Goal: Transaction & Acquisition: Purchase product/service

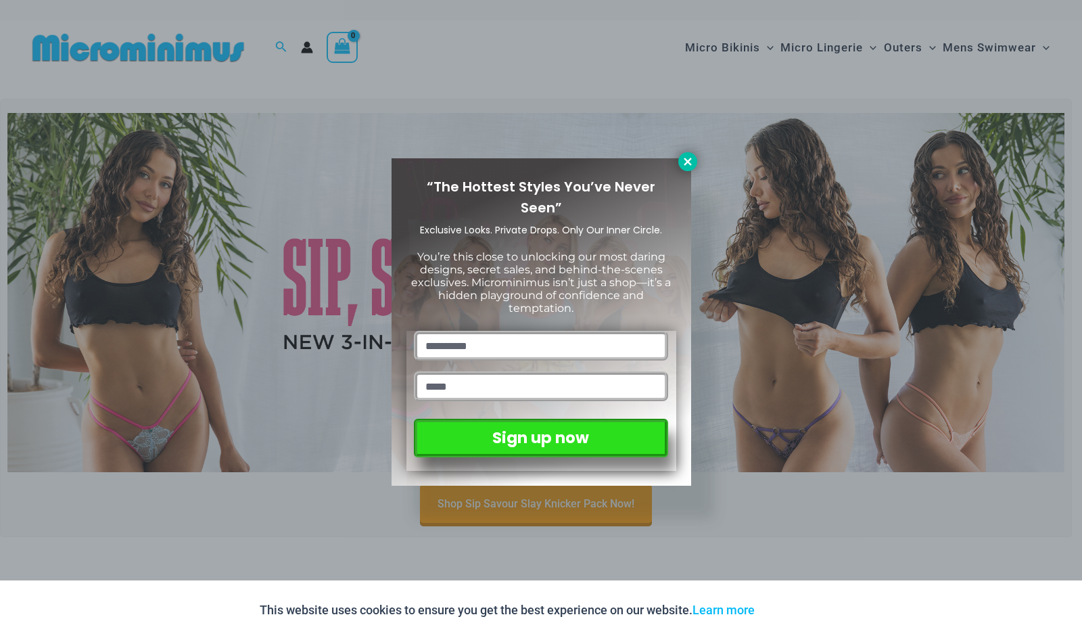
click at [690, 164] on icon at bounding box center [686, 161] width 7 height 7
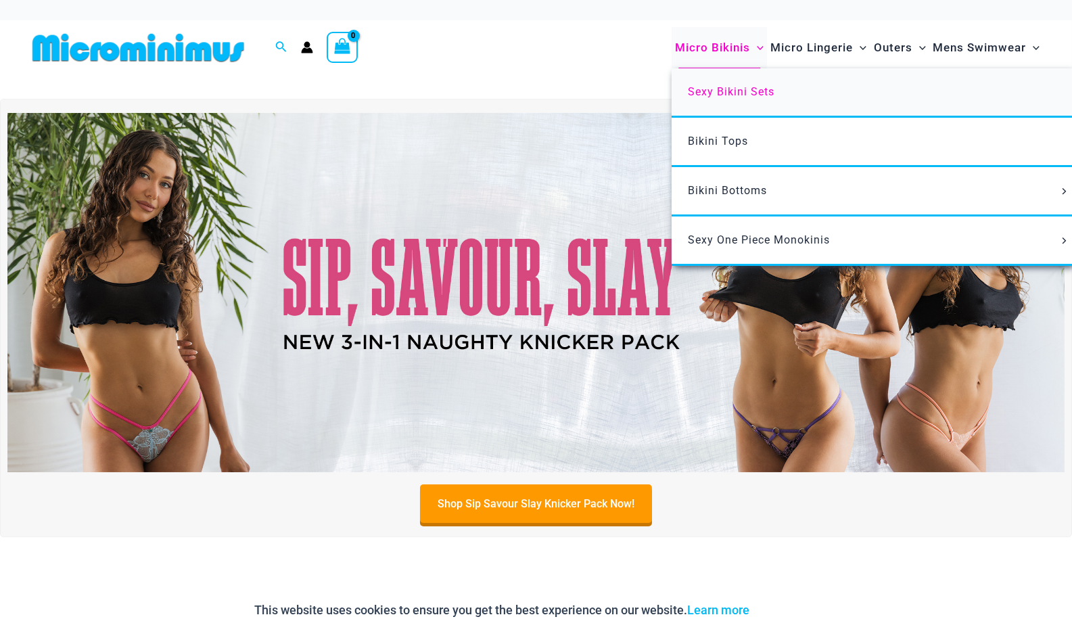
click at [729, 97] on span "Sexy Bikini Sets" at bounding box center [731, 91] width 87 height 13
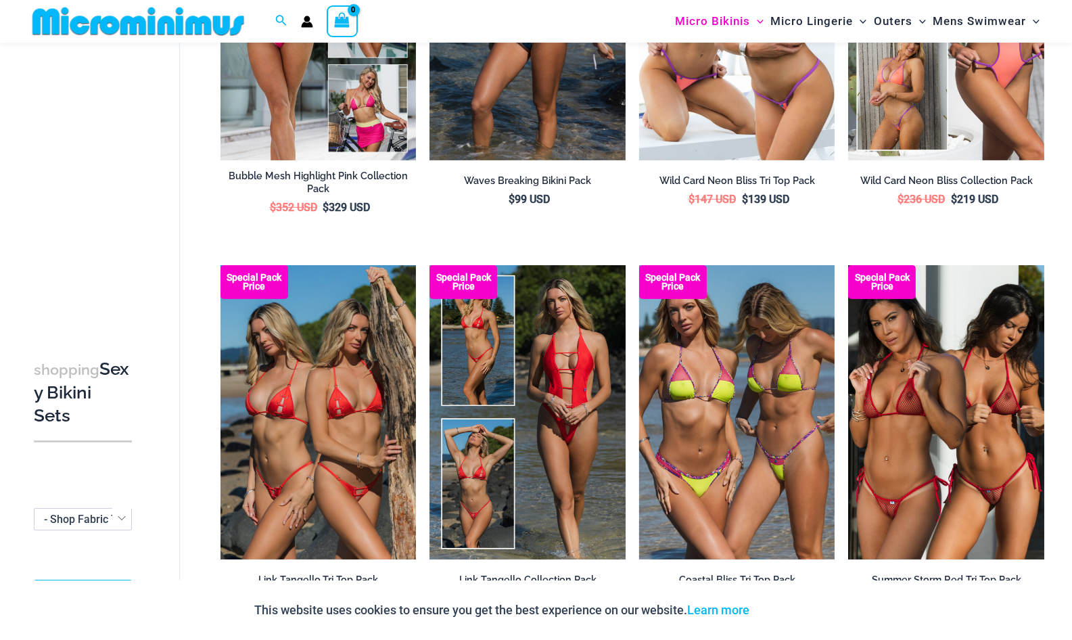
scroll to position [675, 0]
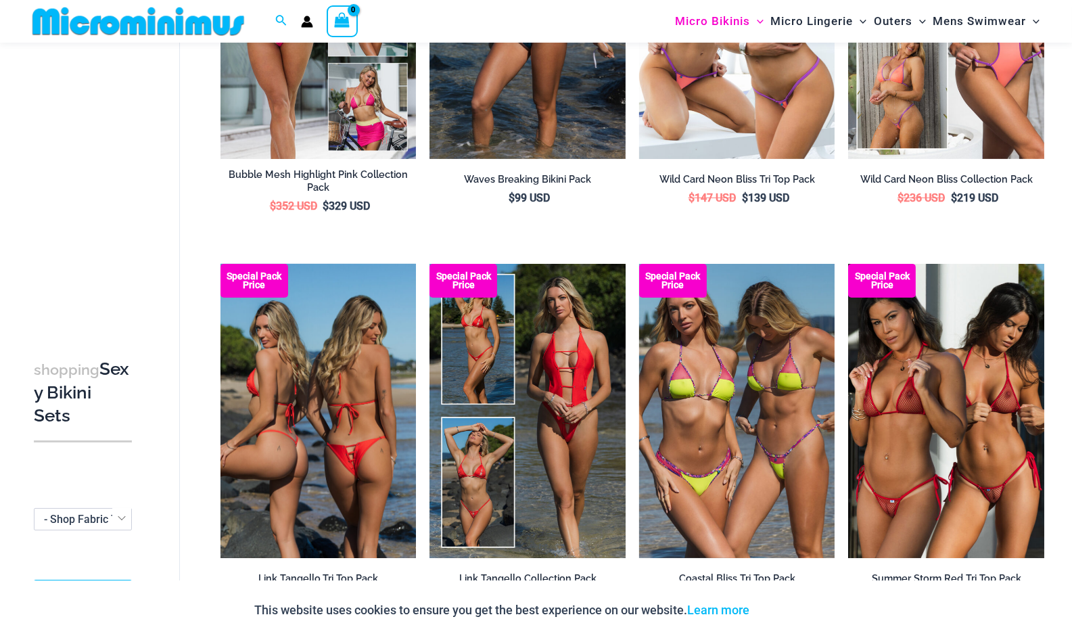
click at [354, 404] on img at bounding box center [318, 410] width 196 height 293
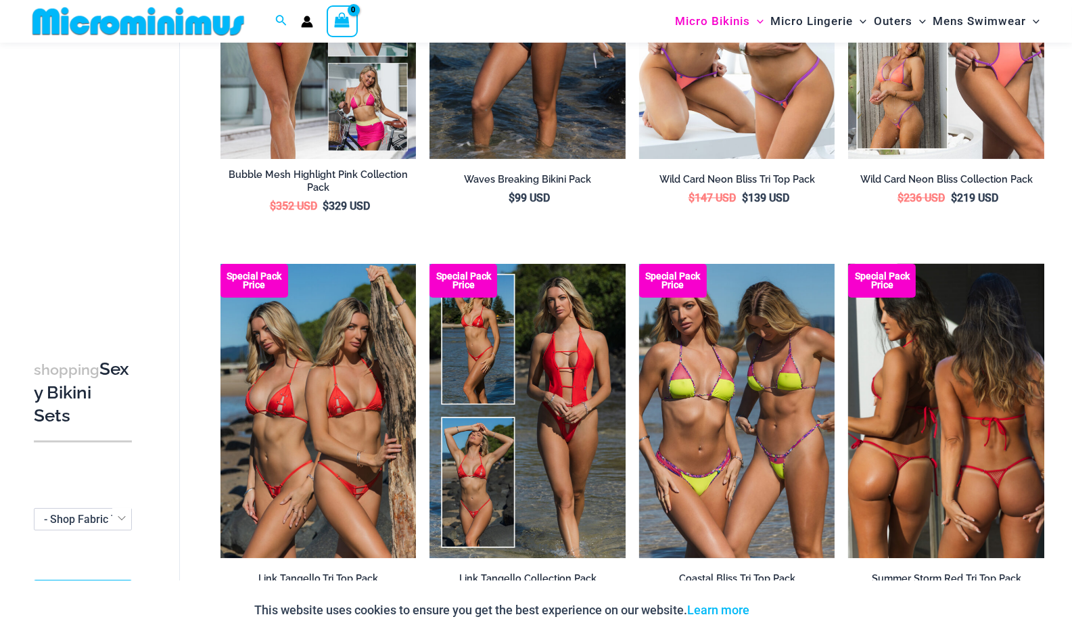
click at [942, 398] on img at bounding box center [946, 410] width 196 height 293
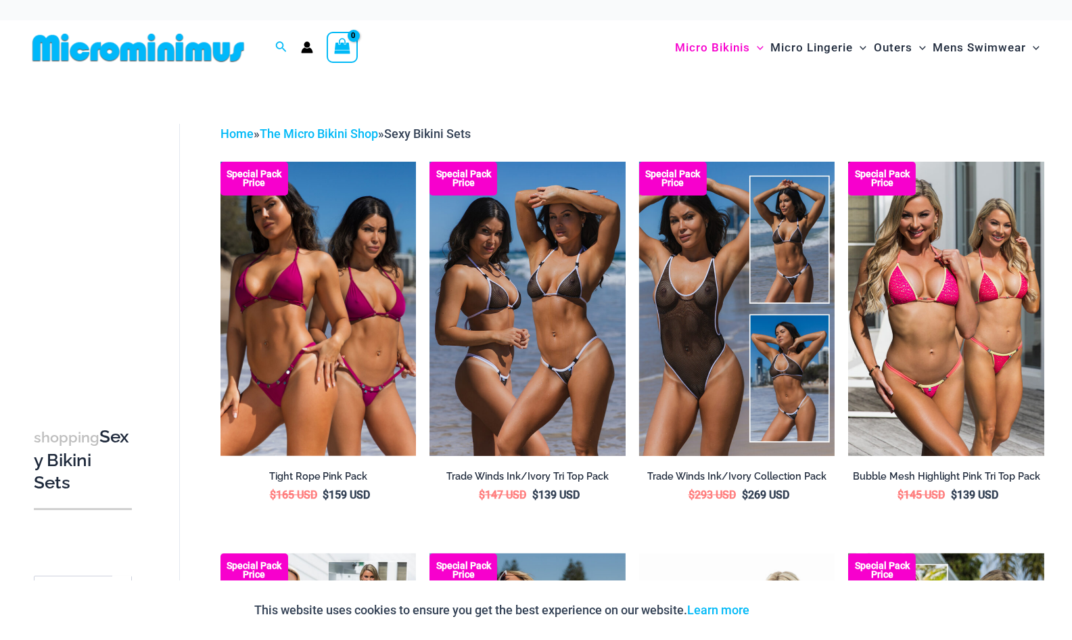
scroll to position [0, 0]
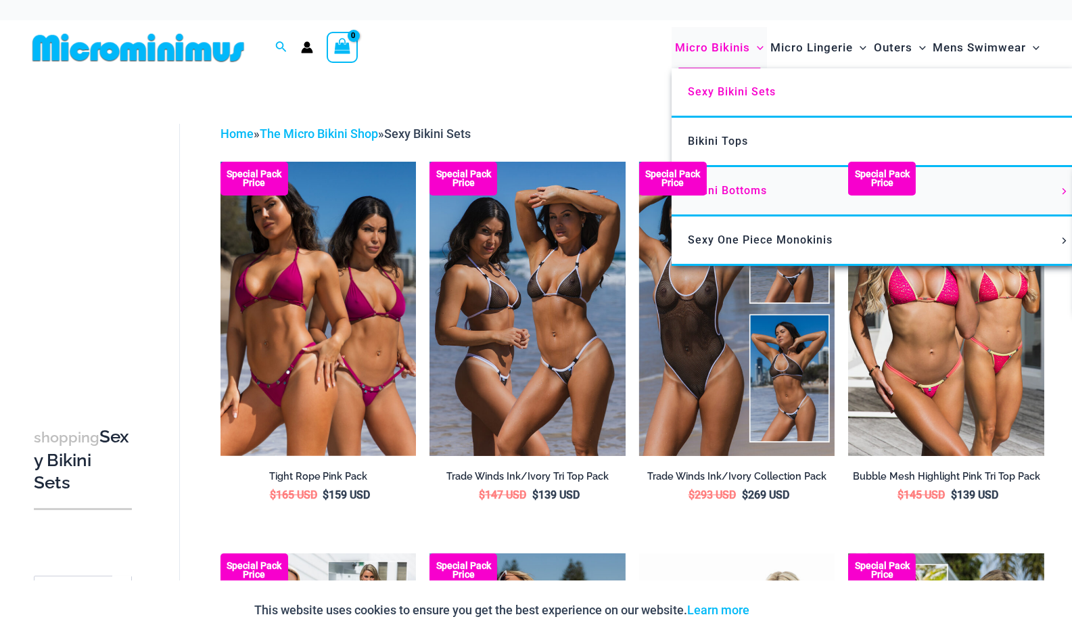
click at [734, 191] on span "Bikini Bottoms" at bounding box center [727, 190] width 79 height 13
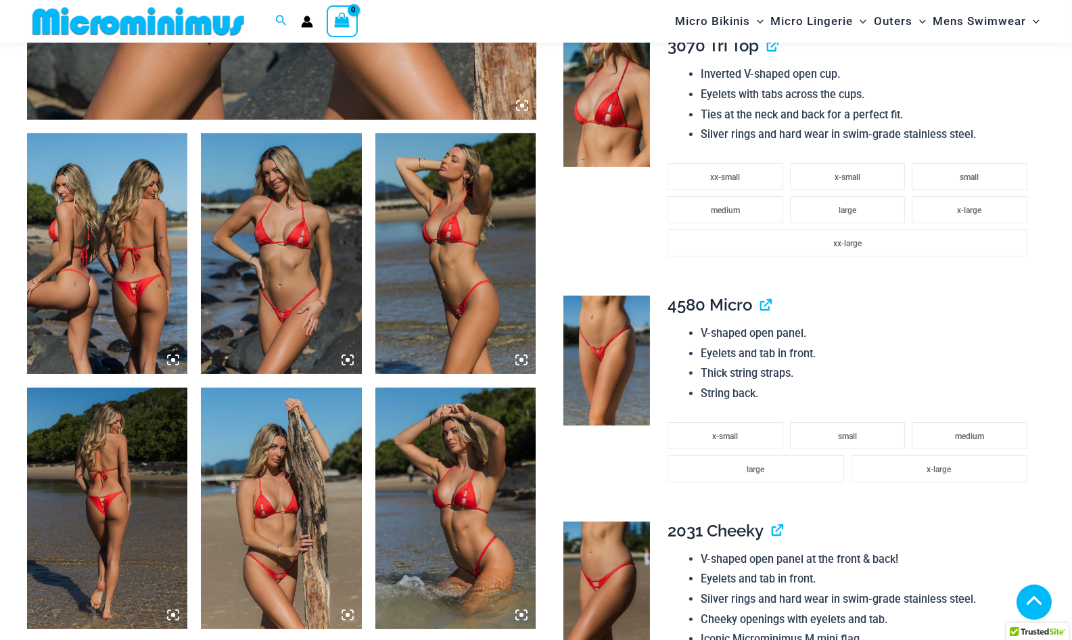
scroll to position [453, 0]
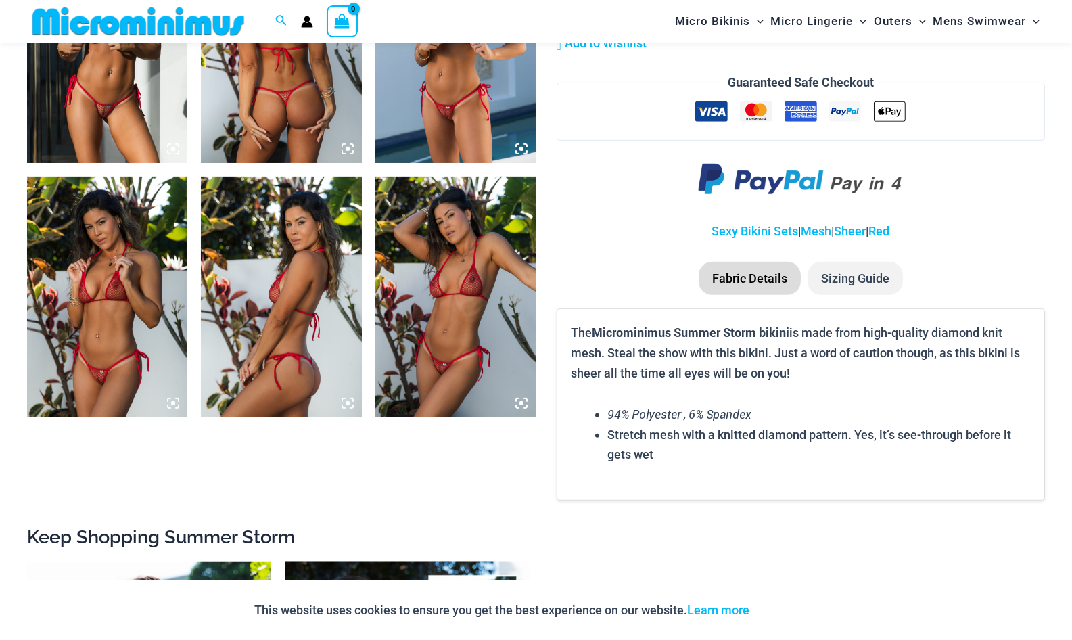
scroll to position [1487, 0]
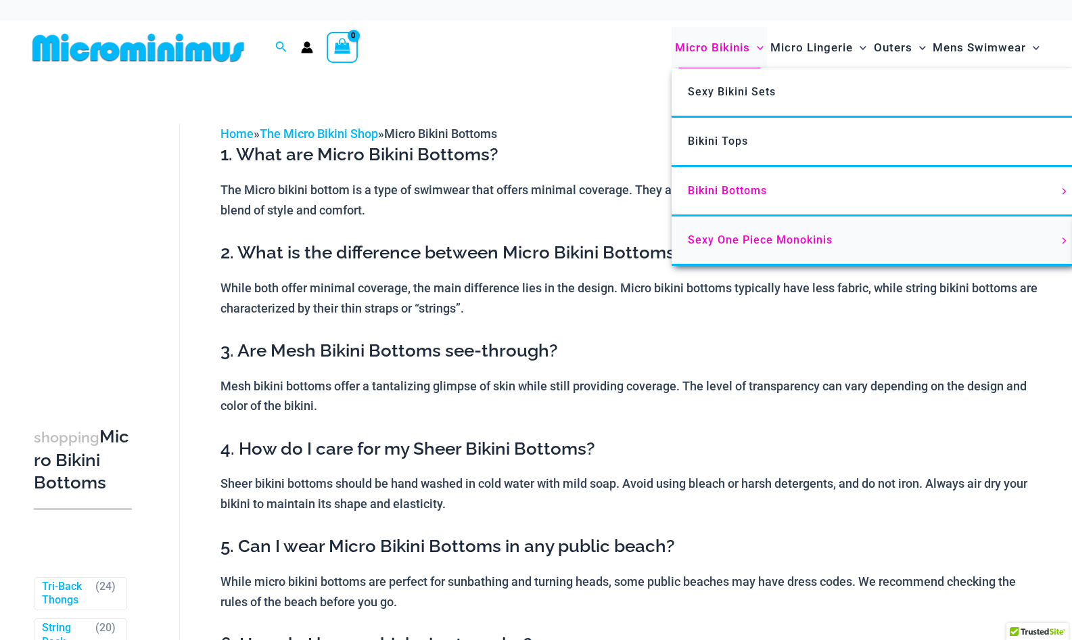
click at [712, 236] on span "Sexy One Piece Monokinis" at bounding box center [760, 239] width 145 height 13
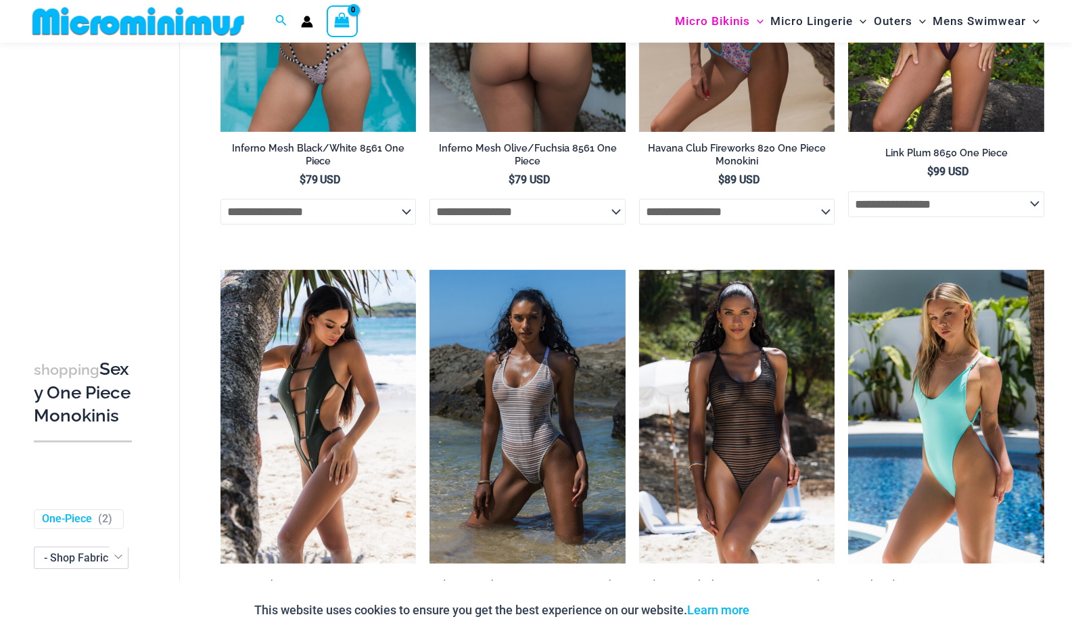
scroll to position [1138, 0]
